Goal: Information Seeking & Learning: Learn about a topic

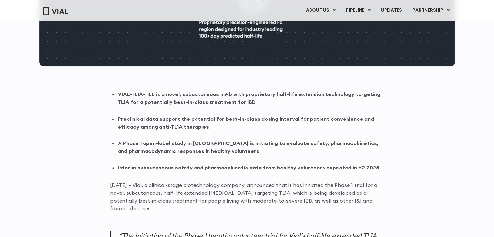
scroll to position [390, 0]
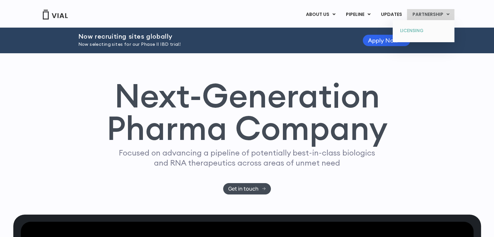
click at [420, 29] on link "LICENSING" at bounding box center [423, 31] width 57 height 10
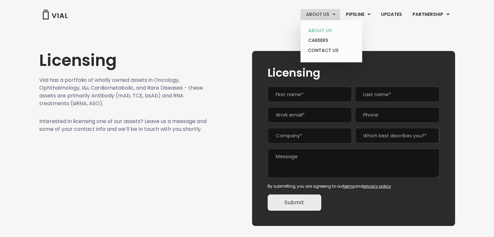
click at [327, 28] on link "ABOUT US" at bounding box center [331, 31] width 57 height 10
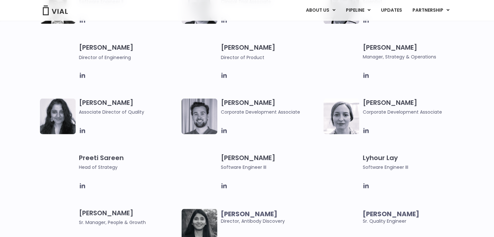
scroll to position [845, 0]
